Goal: Transaction & Acquisition: Purchase product/service

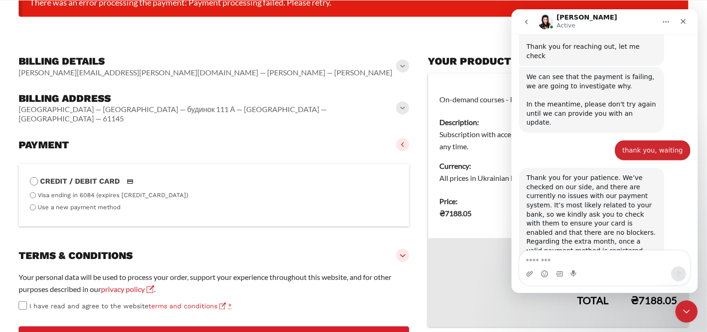
scroll to position [205, 0]
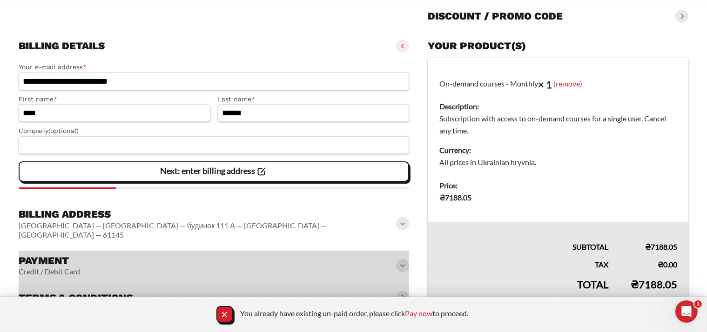
scroll to position [132, 0]
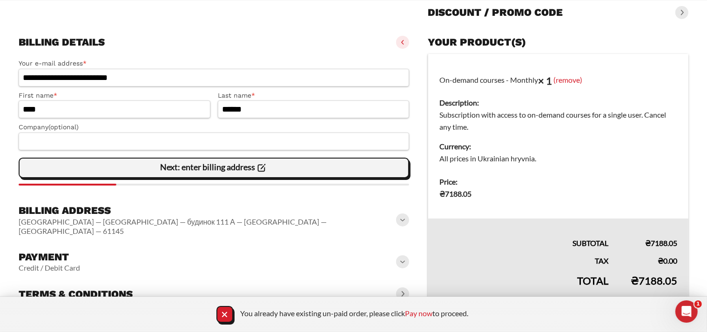
click at [270, 170] on div "Next: enter billing address" at bounding box center [214, 168] width 378 height 19
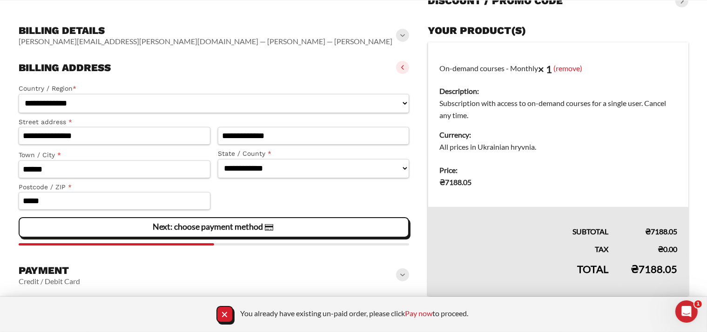
scroll to position [150, 0]
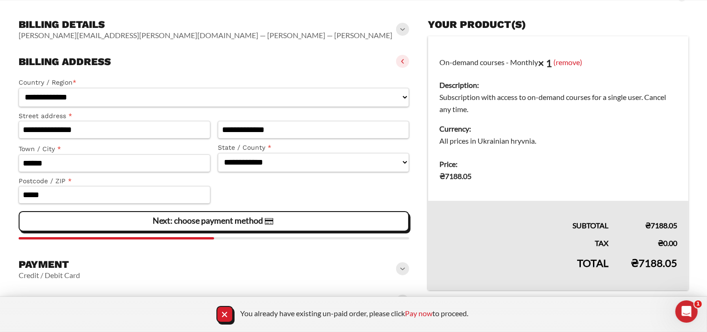
click at [0, 0] on slot "Next: choose payment method" at bounding box center [0, 0] width 0 height 0
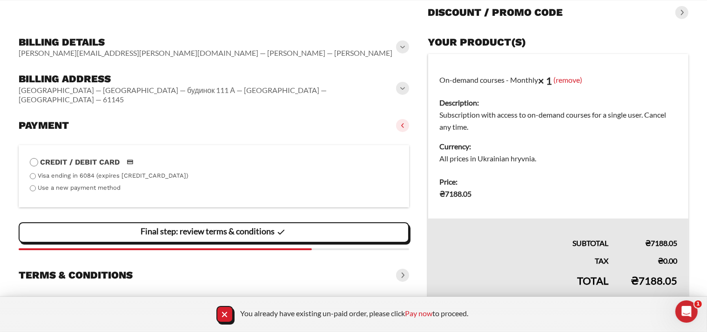
scroll to position [132, 0]
click at [130, 157] on img at bounding box center [129, 162] width 17 height 11
click at [0, 0] on slot "Final step: review terms & conditions" at bounding box center [0, 0] width 0 height 0
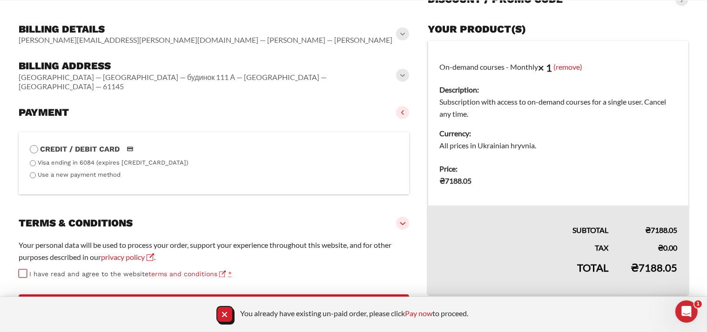
scroll to position [178, 0]
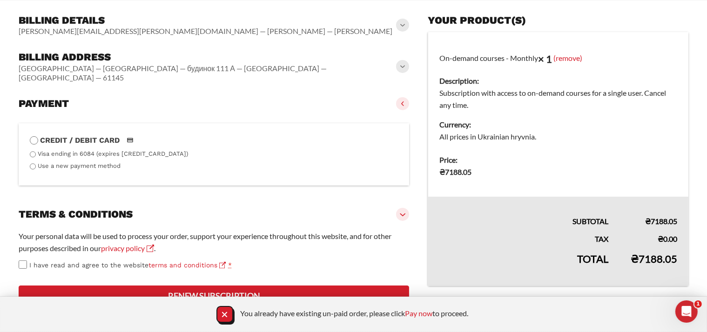
click at [258, 289] on button "Renew subscription" at bounding box center [214, 296] width 390 height 20
click at [222, 312] on icon "Close Notification" at bounding box center [224, 314] width 5 height 5
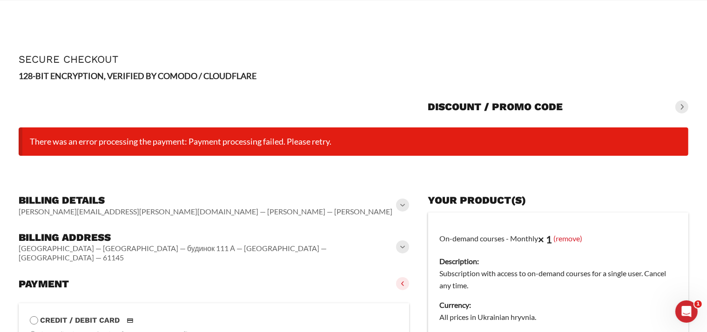
scroll to position [0, 0]
